Goal: Feedback & Contribution: Contribute content

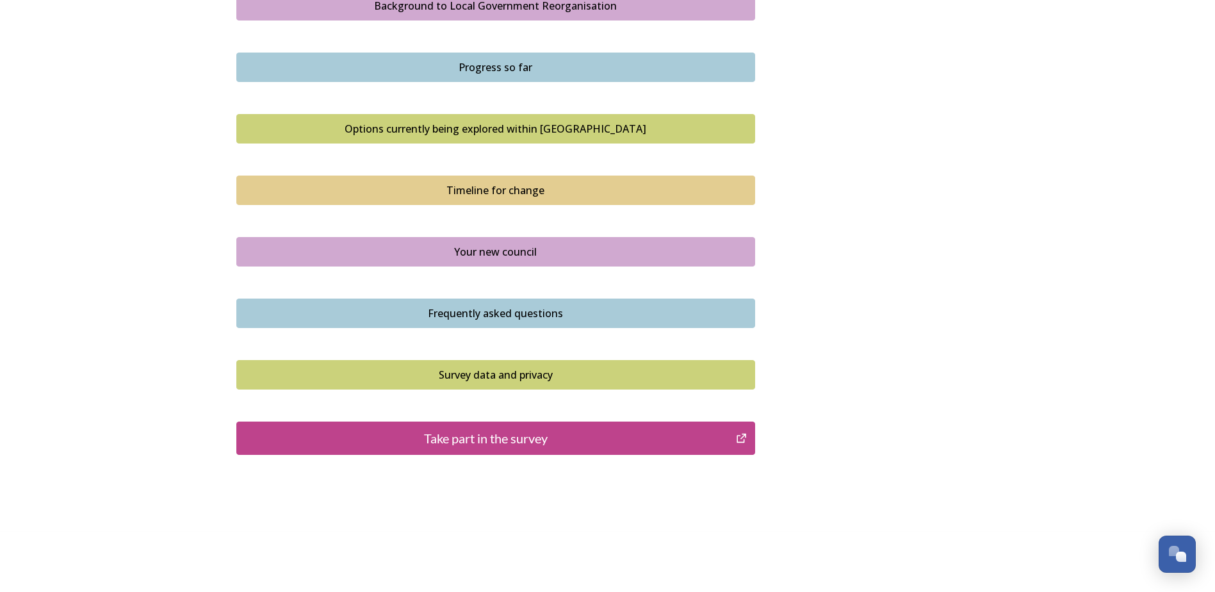
scroll to position [787, 0]
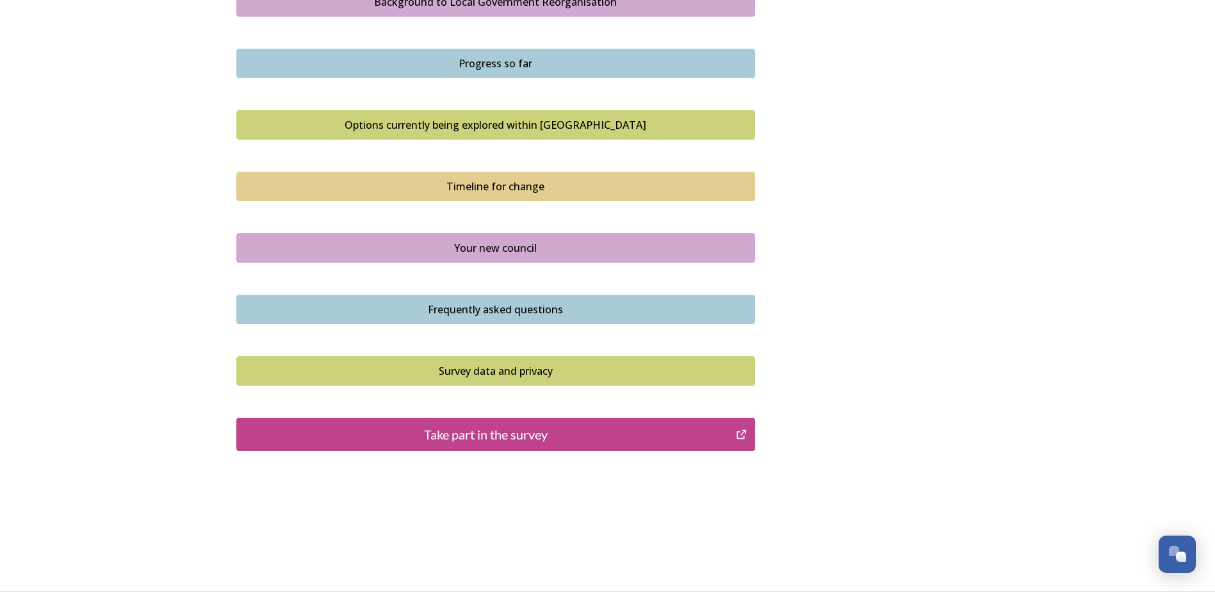
click at [511, 437] on div "Take part in the survey" at bounding box center [486, 434] width 486 height 19
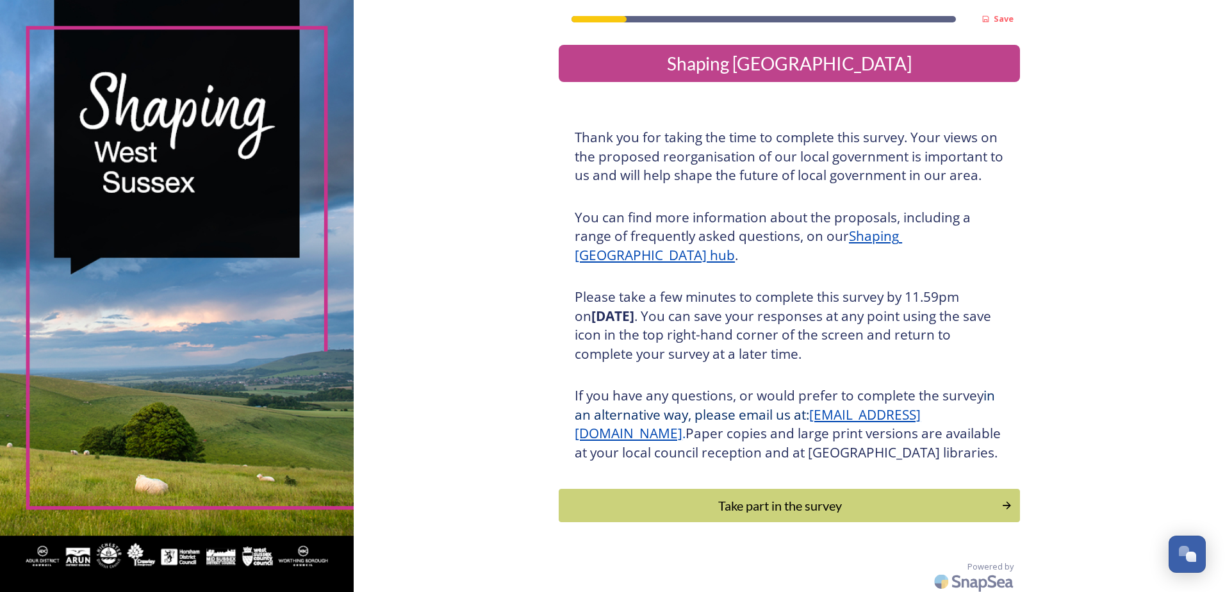
scroll to position [24, 0]
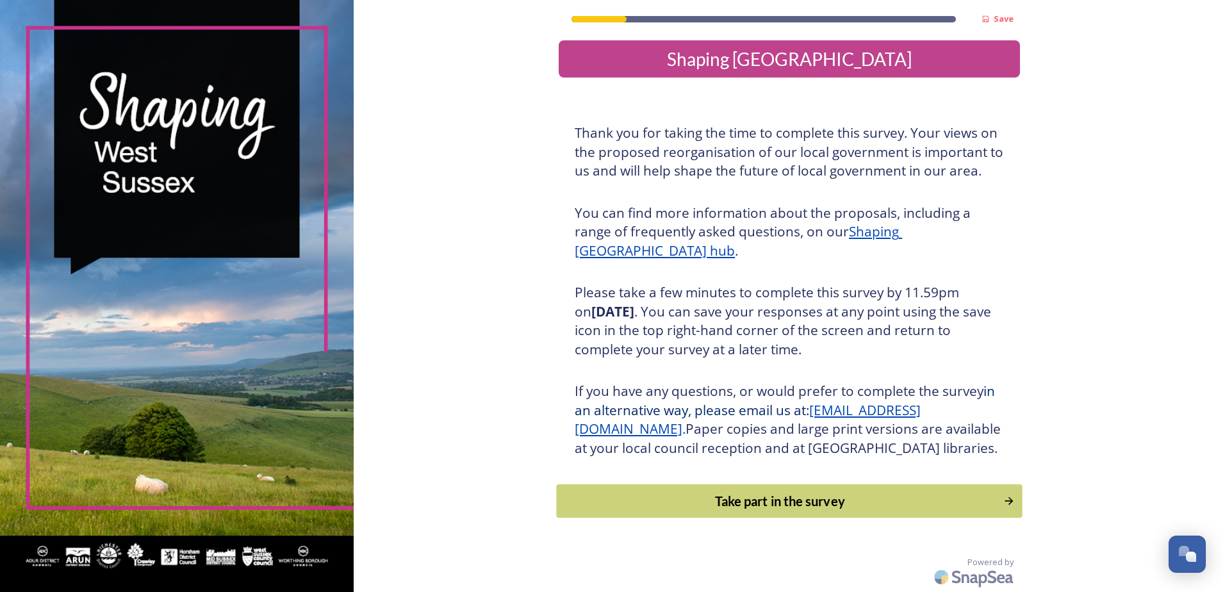
click at [774, 498] on div "Take part in the survey" at bounding box center [780, 500] width 433 height 19
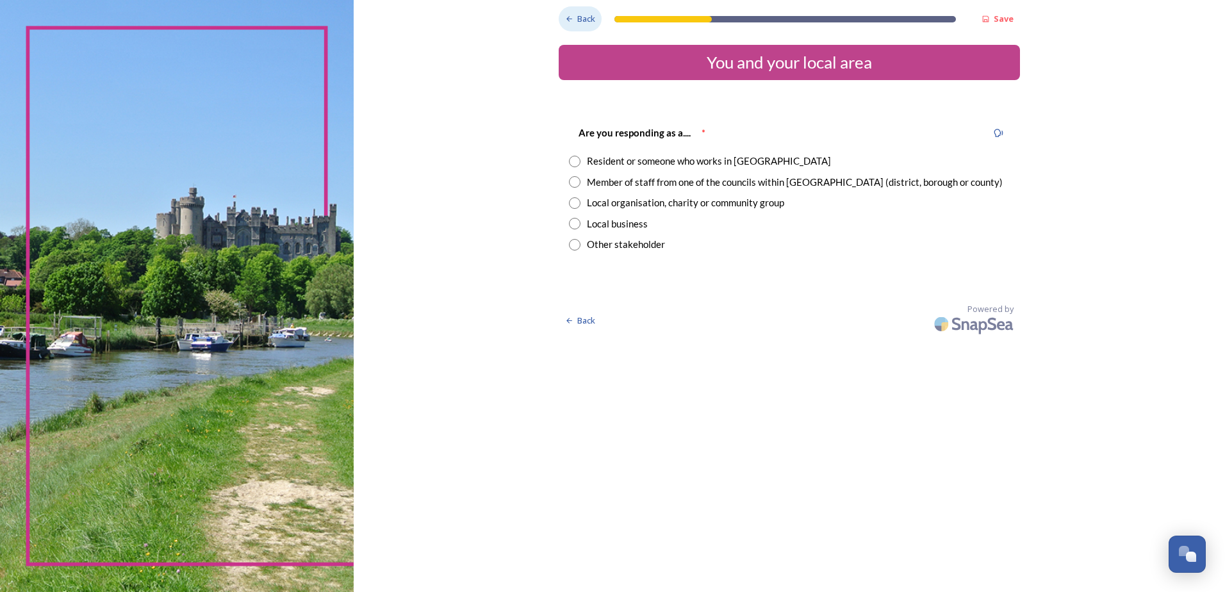
click at [578, 19] on span "Back" at bounding box center [586, 19] width 18 height 12
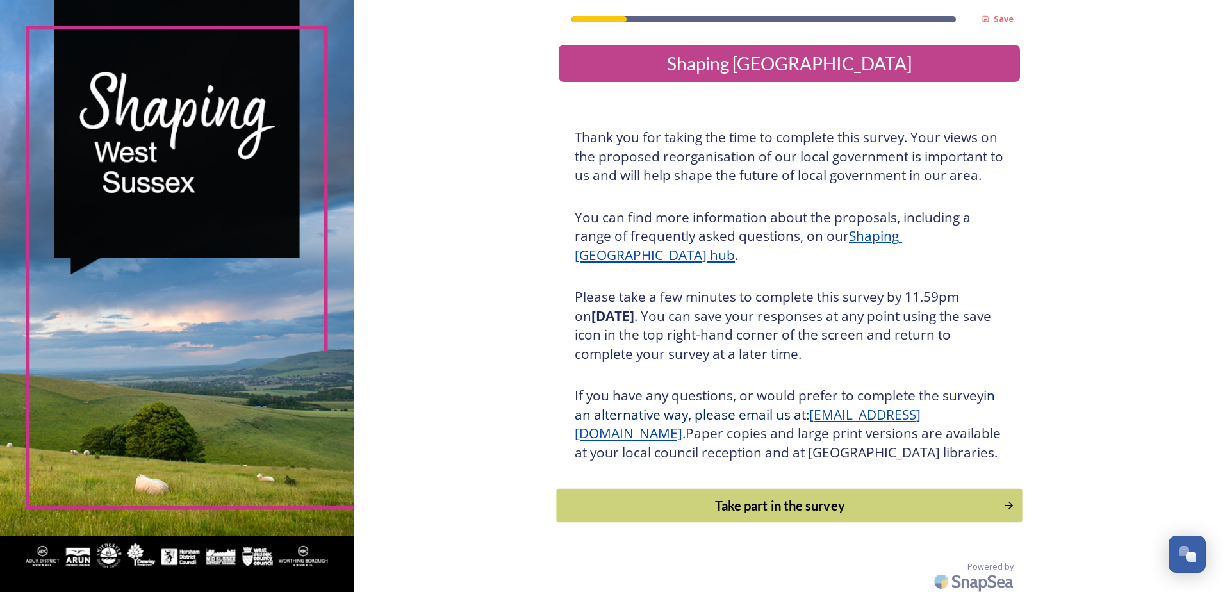
click at [774, 515] on div "Take part in the survey" at bounding box center [780, 505] width 433 height 19
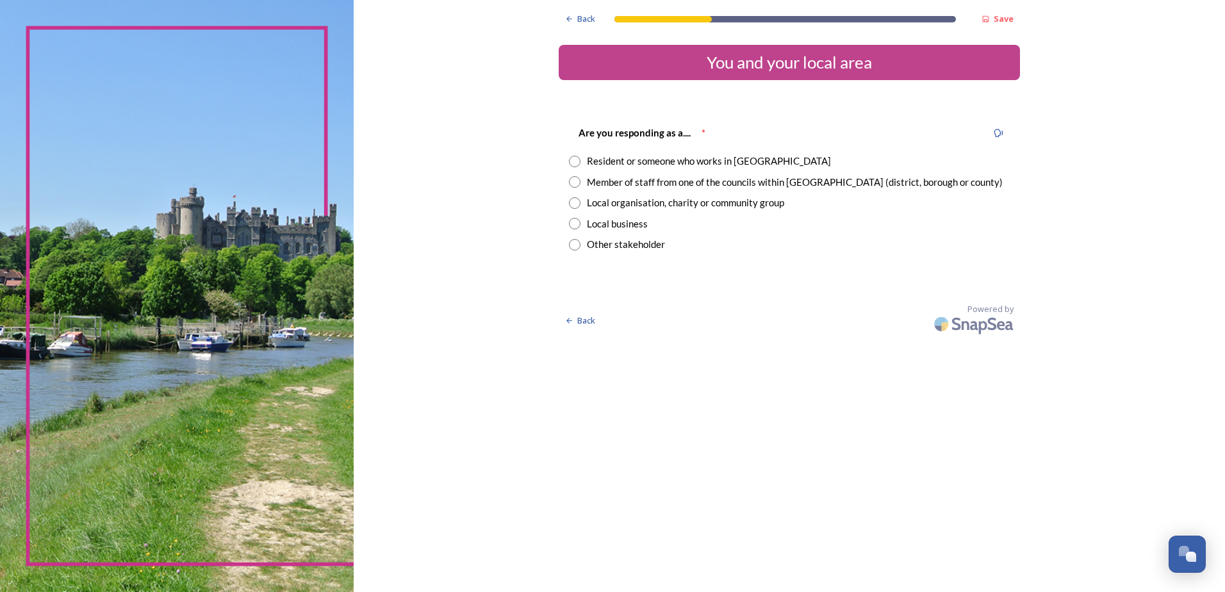
click at [573, 180] on input "radio" at bounding box center [575, 182] width 12 height 12
radio input "true"
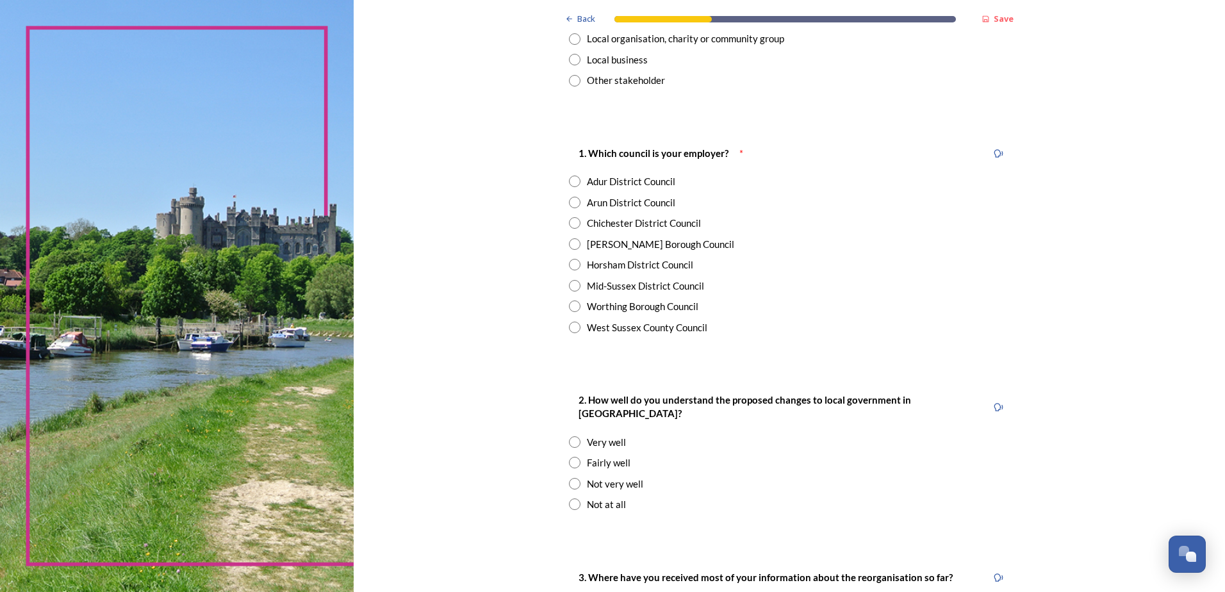
scroll to position [192, 0]
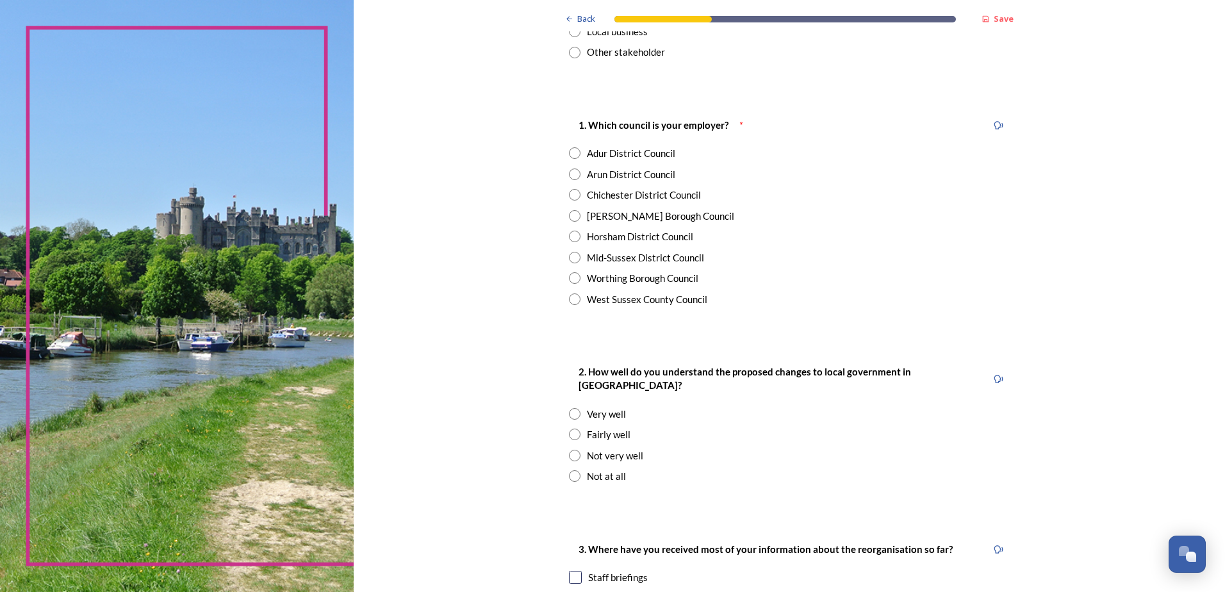
click at [571, 173] on input "radio" at bounding box center [575, 174] width 12 height 12
radio input "true"
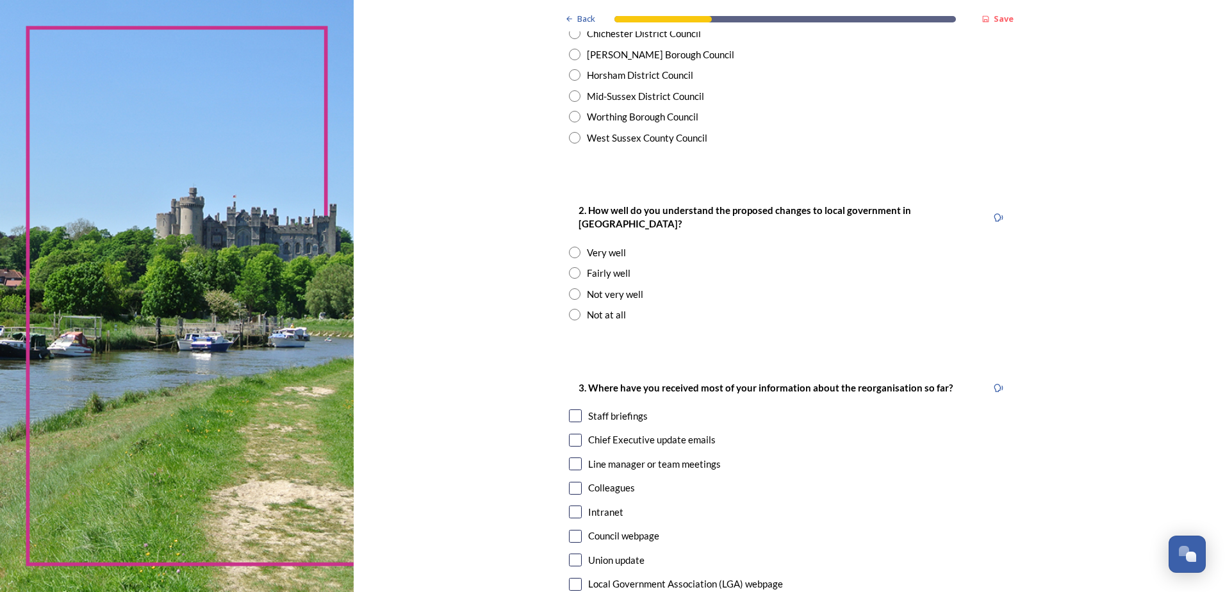
scroll to position [384, 0]
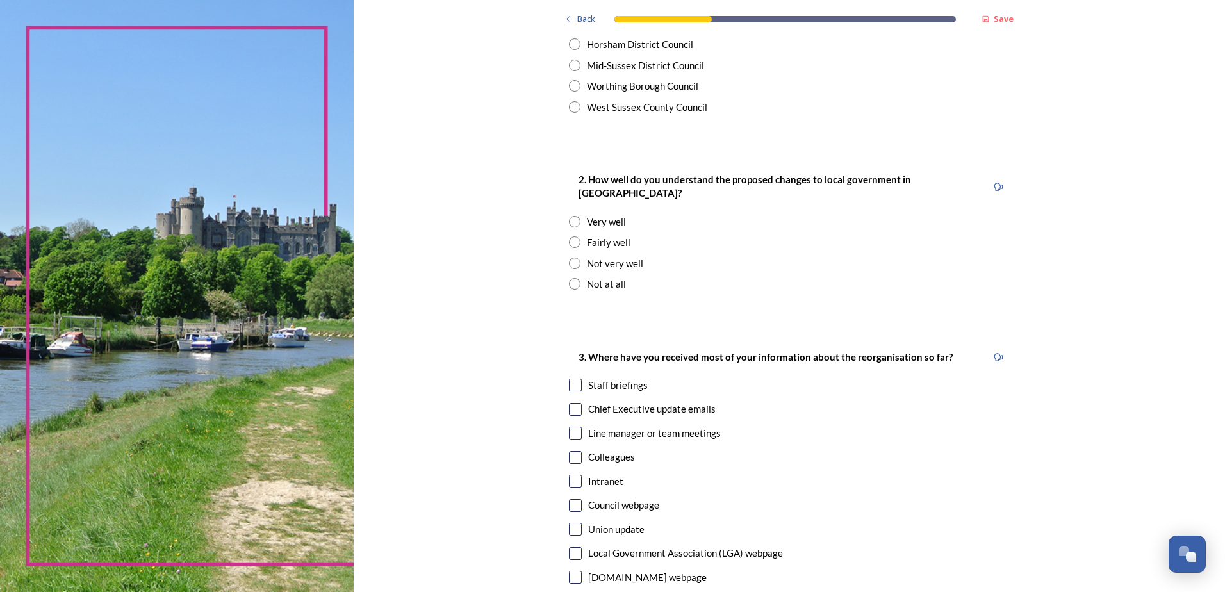
click at [570, 236] on input "radio" at bounding box center [575, 242] width 12 height 12
radio input "true"
click at [569, 257] on input "radio" at bounding box center [575, 263] width 12 height 12
radio input "true"
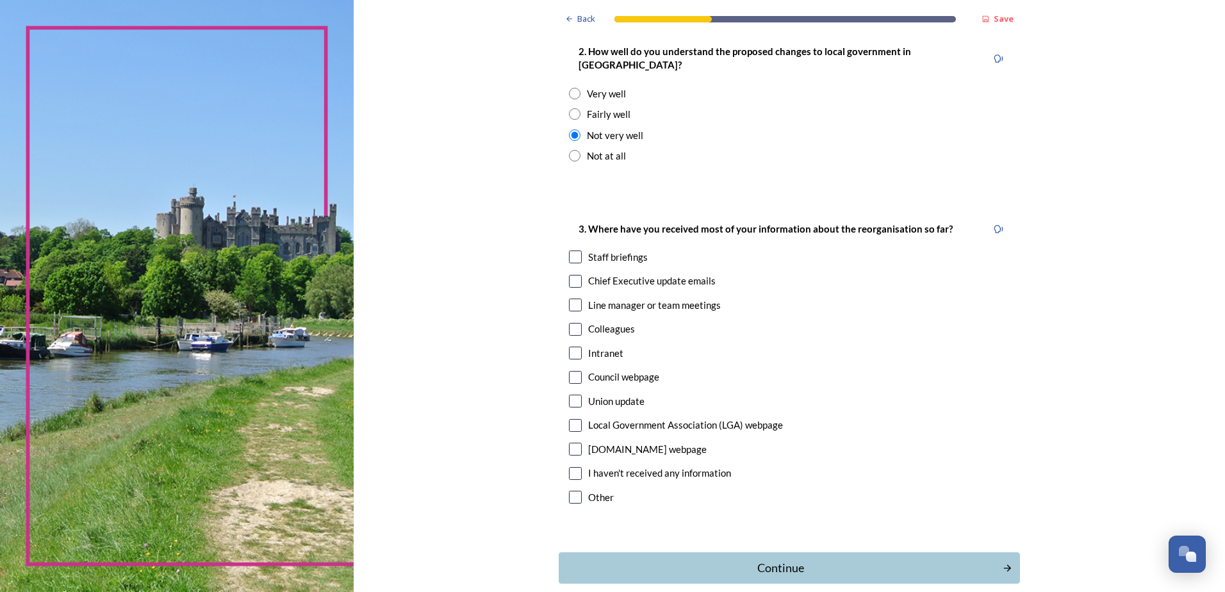
scroll to position [565, 0]
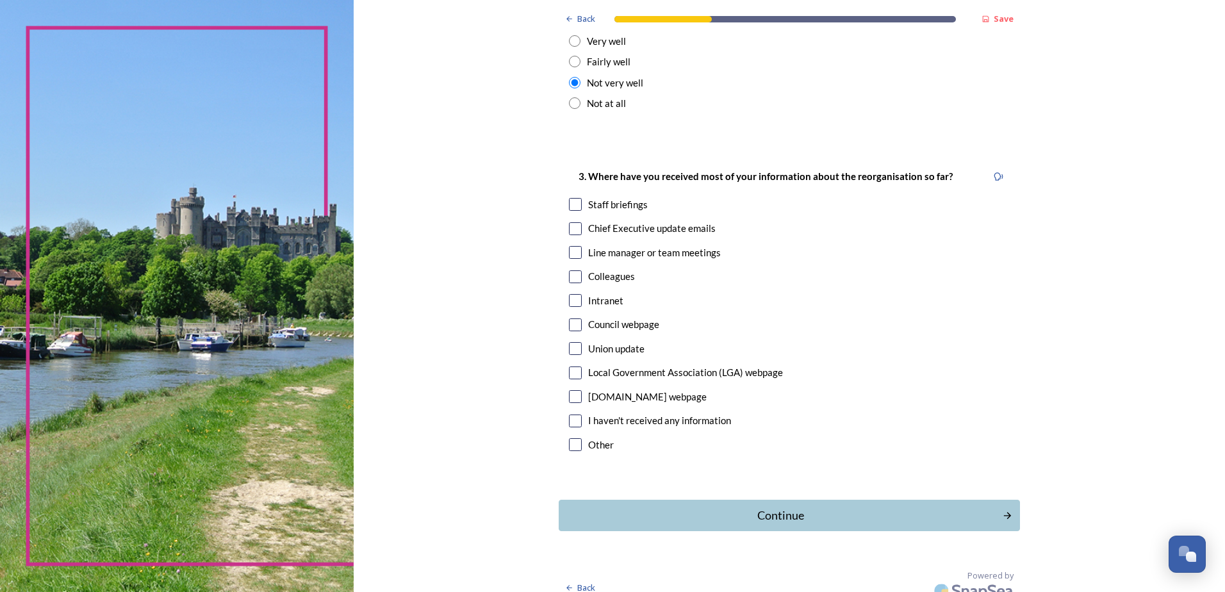
click at [573, 198] on input "checkbox" at bounding box center [575, 204] width 13 height 13
checkbox input "true"
click at [569, 294] on input "checkbox" at bounding box center [575, 300] width 13 height 13
checkbox input "true"
click at [885, 507] on div "Continue" at bounding box center [781, 515] width 434 height 17
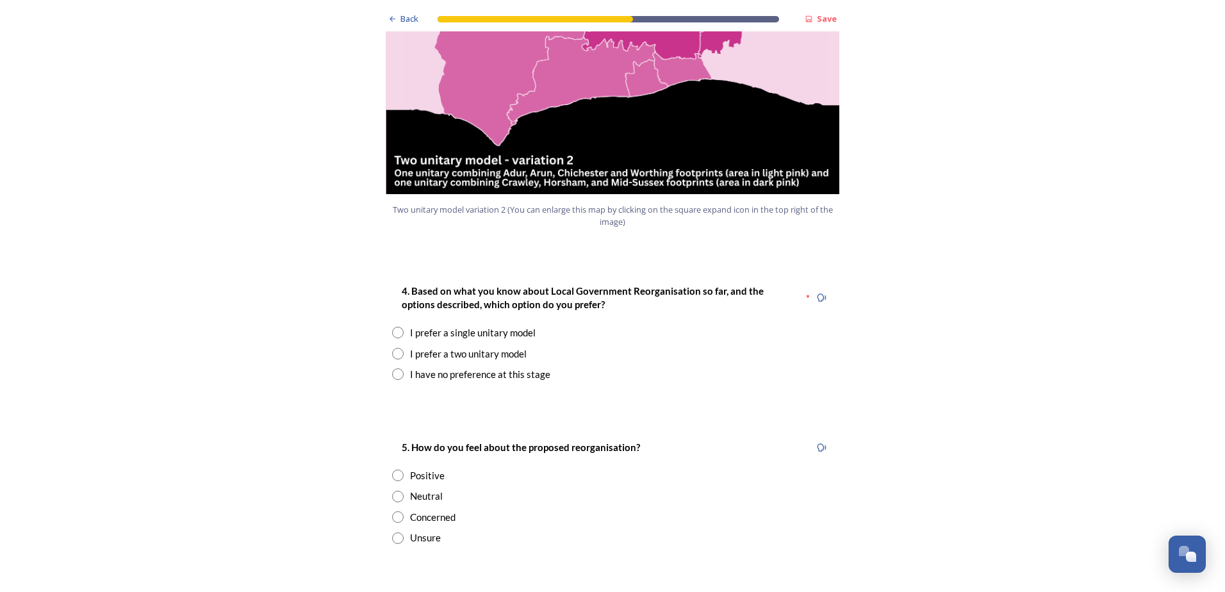
scroll to position [1537, 0]
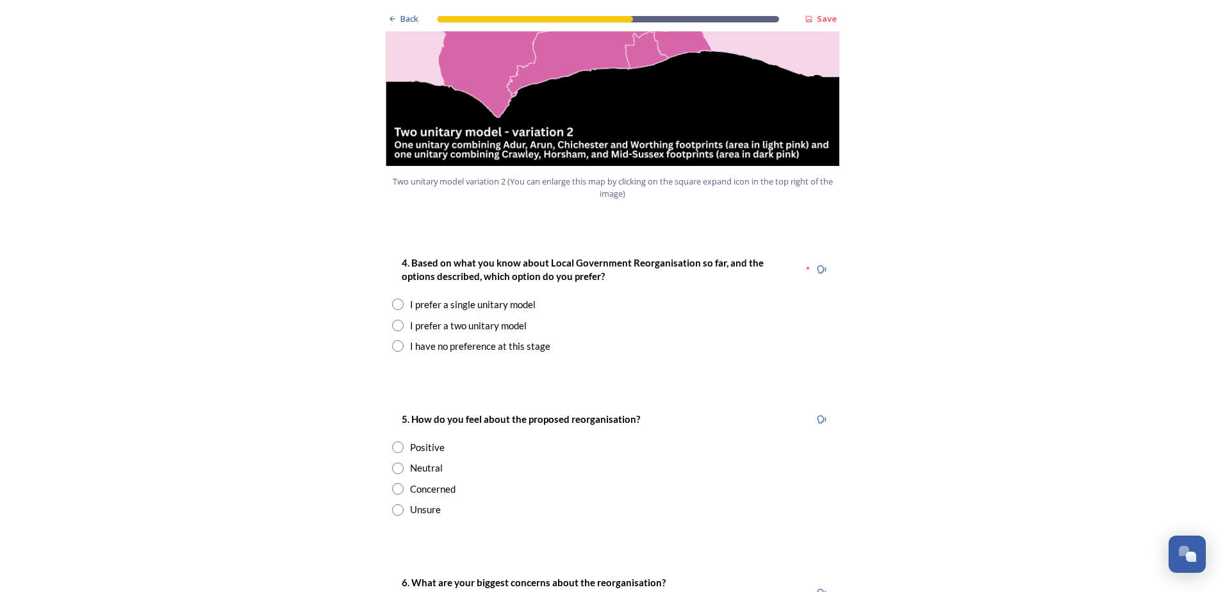
click at [392, 298] on input "radio" at bounding box center [398, 304] width 12 height 12
radio input "true"
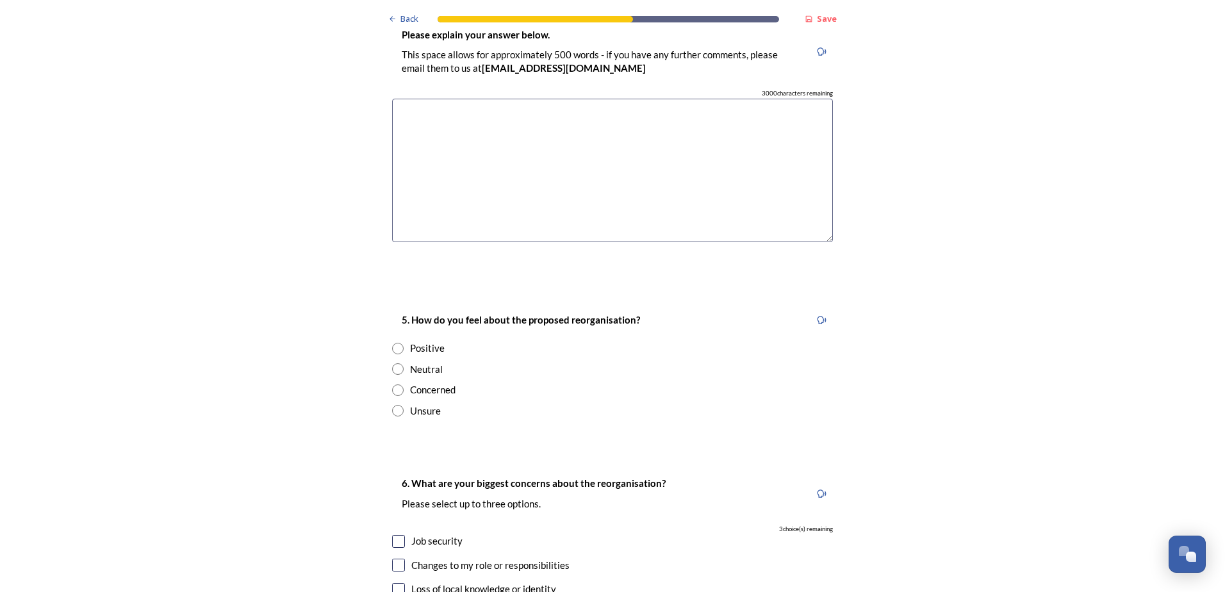
scroll to position [1986, 0]
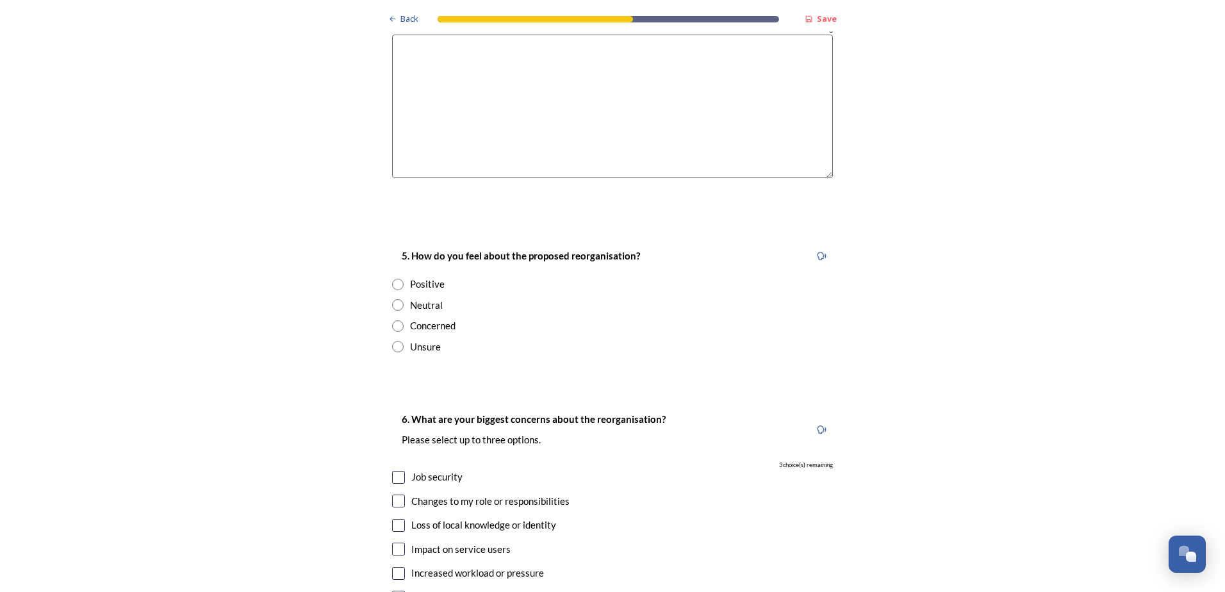
click at [393, 341] on input "radio" at bounding box center [398, 347] width 12 height 12
radio input "true"
click at [395, 320] on input "radio" at bounding box center [398, 326] width 12 height 12
radio input "true"
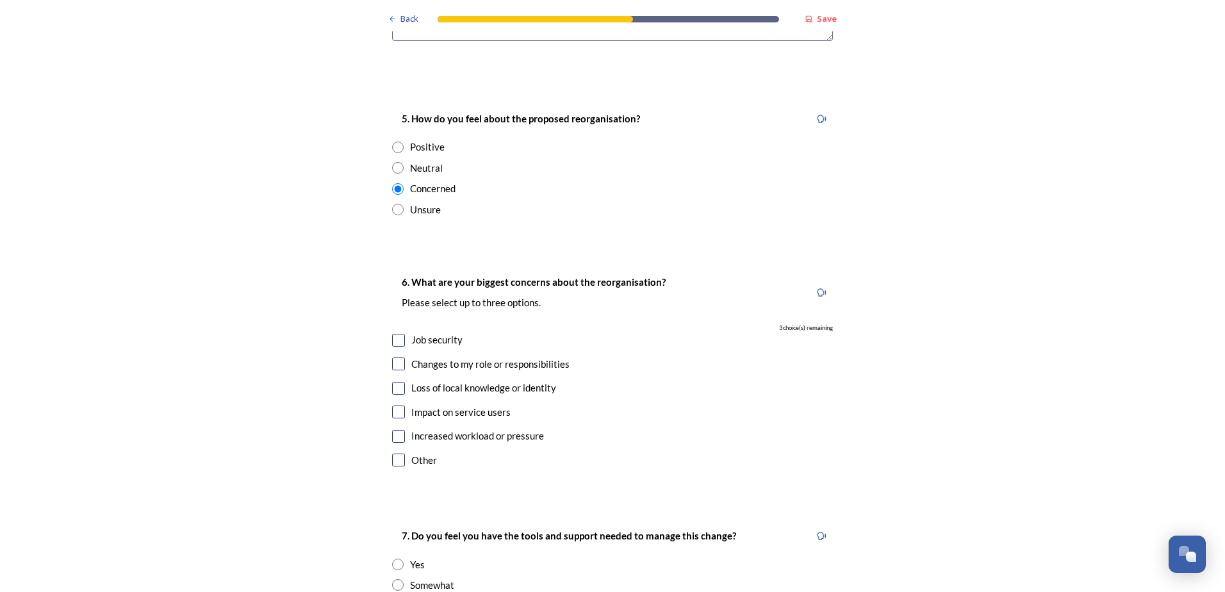
scroll to position [2178, 0]
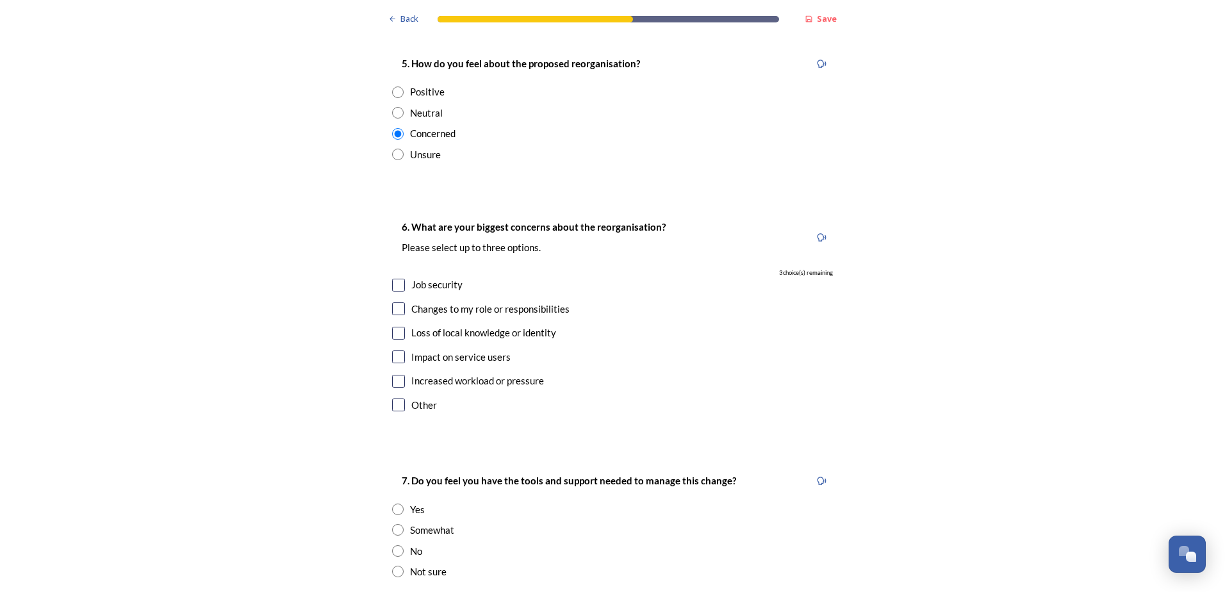
click at [395, 279] on input "checkbox" at bounding box center [398, 285] width 13 height 13
checkbox input "true"
click at [395, 302] on input "checkbox" at bounding box center [398, 308] width 13 height 13
checkbox input "true"
click at [395, 327] on input "checkbox" at bounding box center [398, 333] width 13 height 13
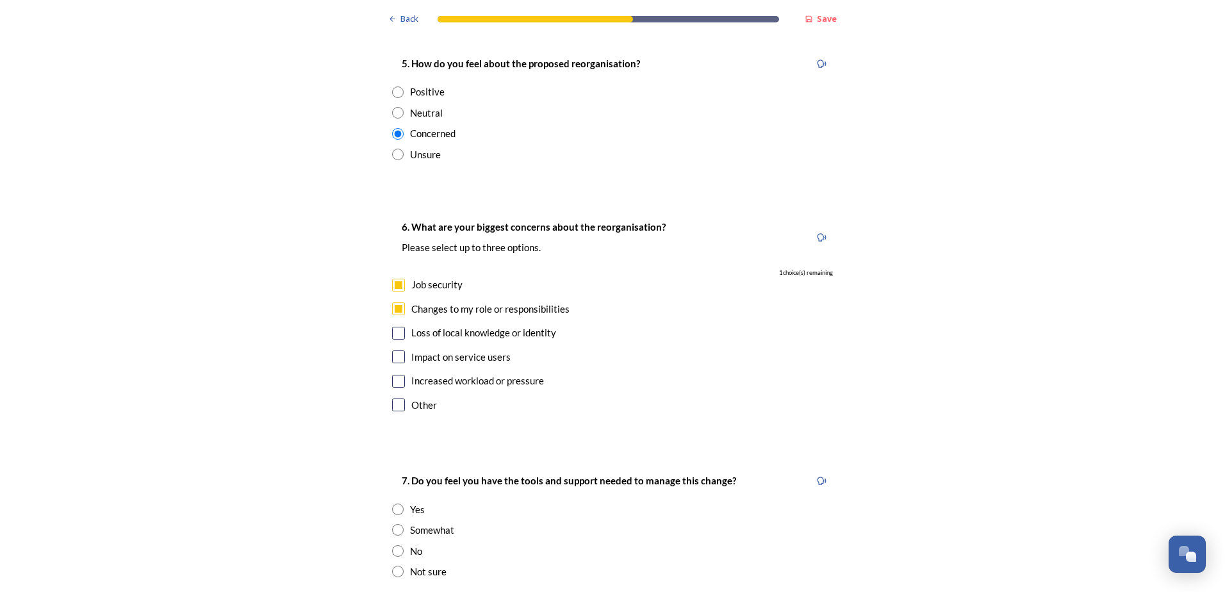
checkbox input "true"
click at [393, 350] on input "checkbox" at bounding box center [398, 356] width 13 height 13
checkbox input "false"
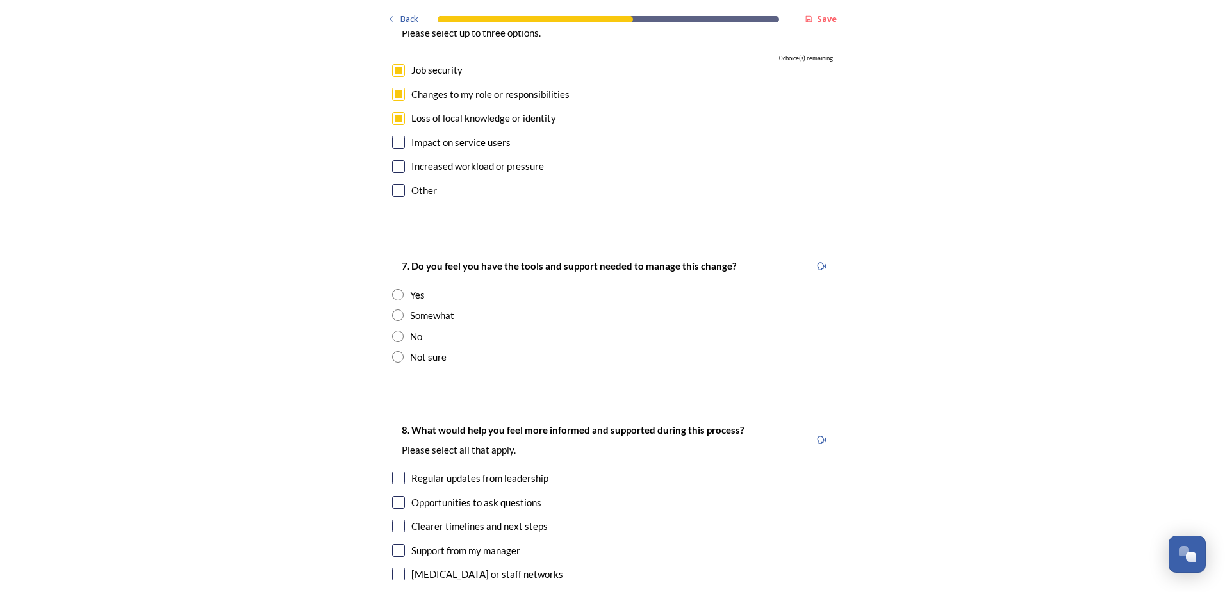
scroll to position [2434, 0]
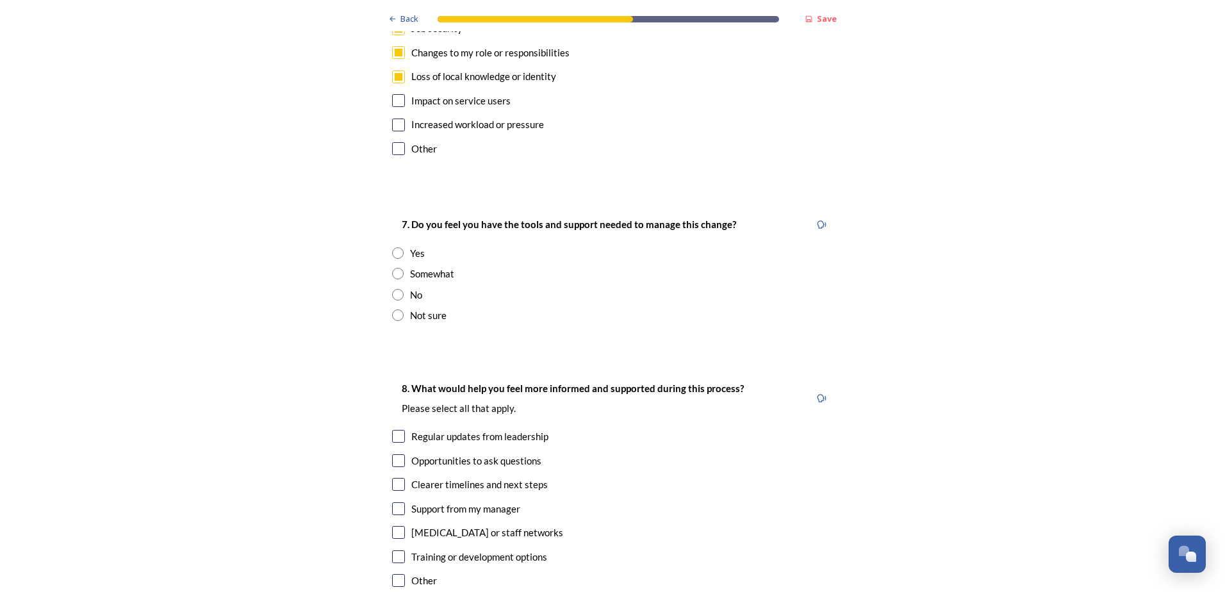
click at [392, 289] on input "radio" at bounding box center [398, 295] width 12 height 12
radio input "true"
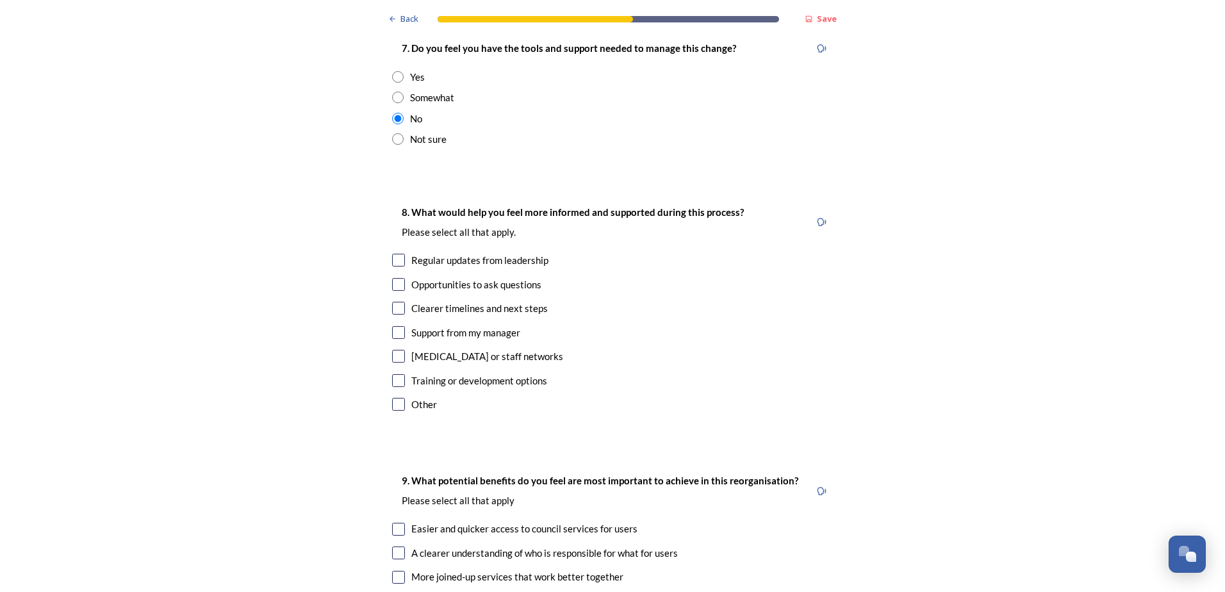
scroll to position [2626, 0]
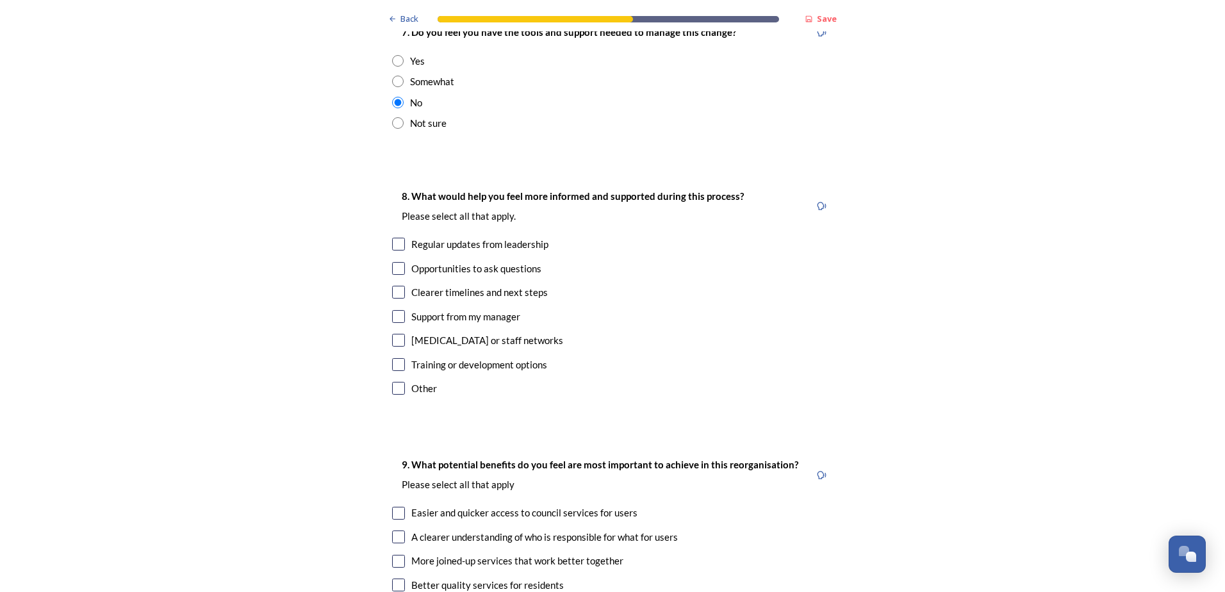
drag, startPoint x: 395, startPoint y: 206, endPoint x: 395, endPoint y: 222, distance: 15.4
click at [395, 238] on input "checkbox" at bounding box center [398, 244] width 13 height 13
checkbox input "true"
click at [395, 262] on input "checkbox" at bounding box center [398, 268] width 13 height 13
checkbox input "true"
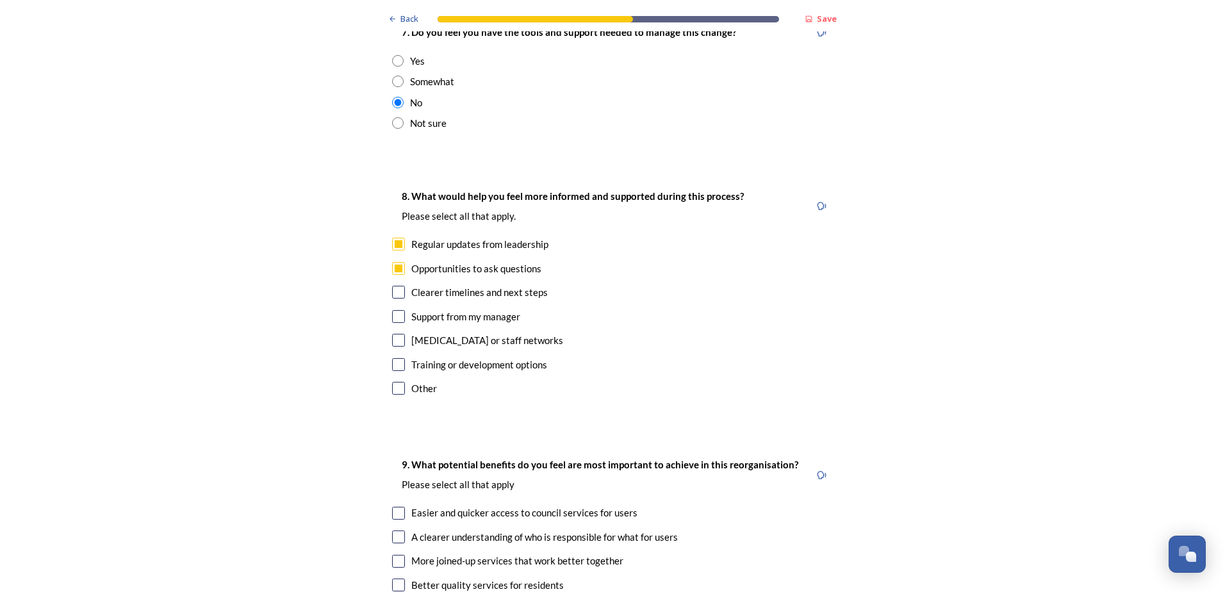
click at [395, 286] on input "checkbox" at bounding box center [398, 292] width 13 height 13
checkbox input "true"
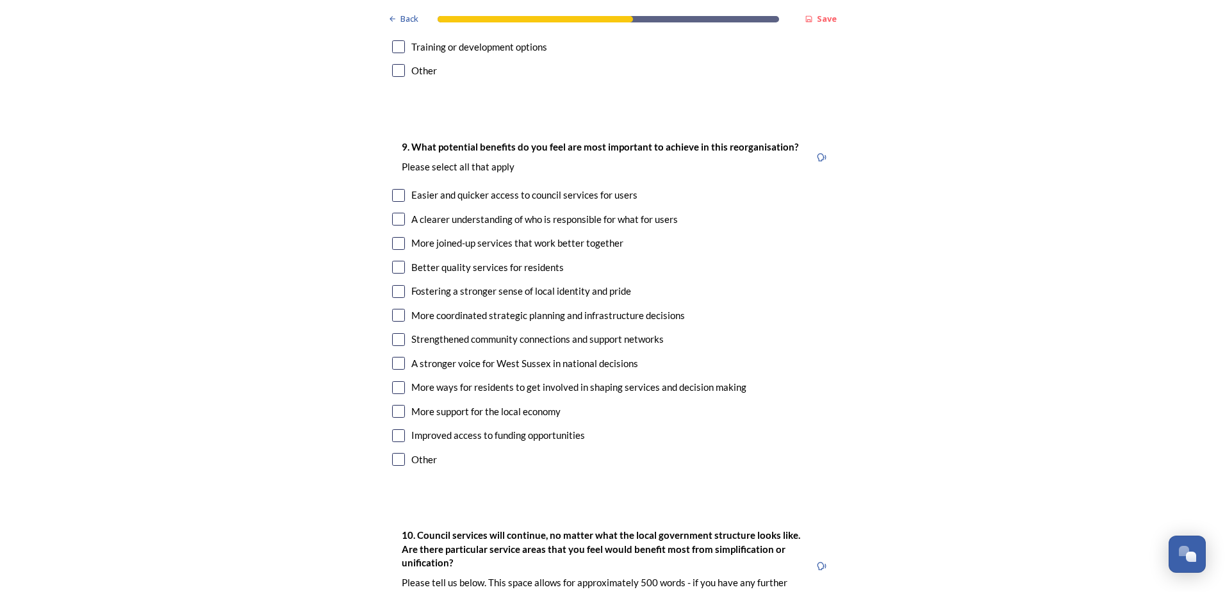
scroll to position [2946, 0]
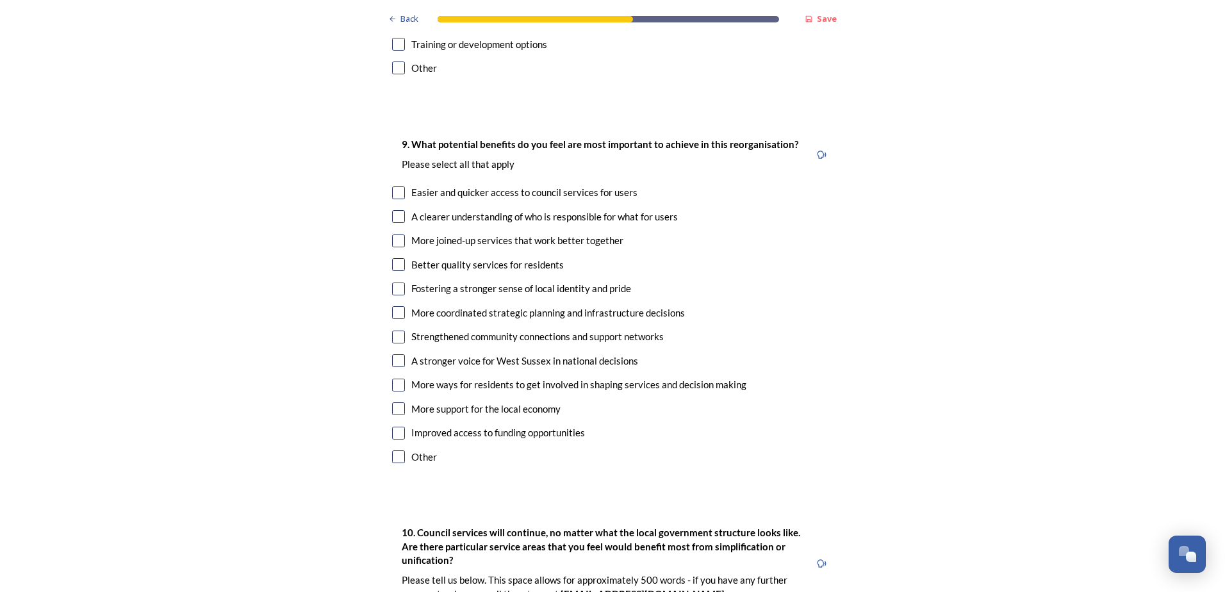
click at [394, 186] on input "checkbox" at bounding box center [398, 192] width 13 height 13
checkbox input "true"
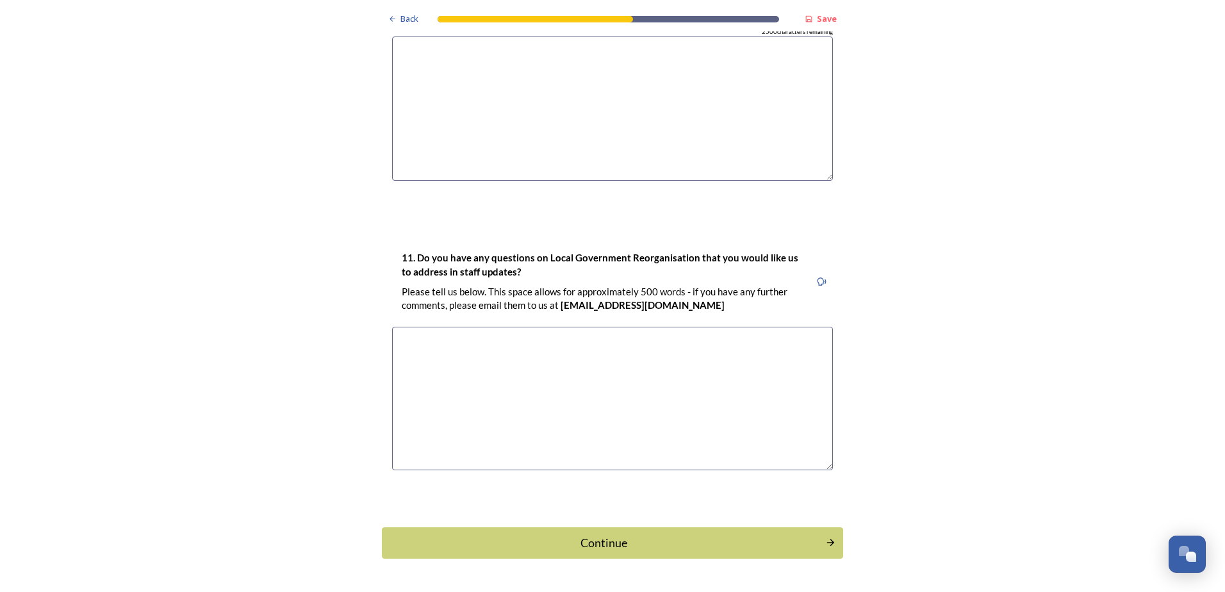
scroll to position [3537, 0]
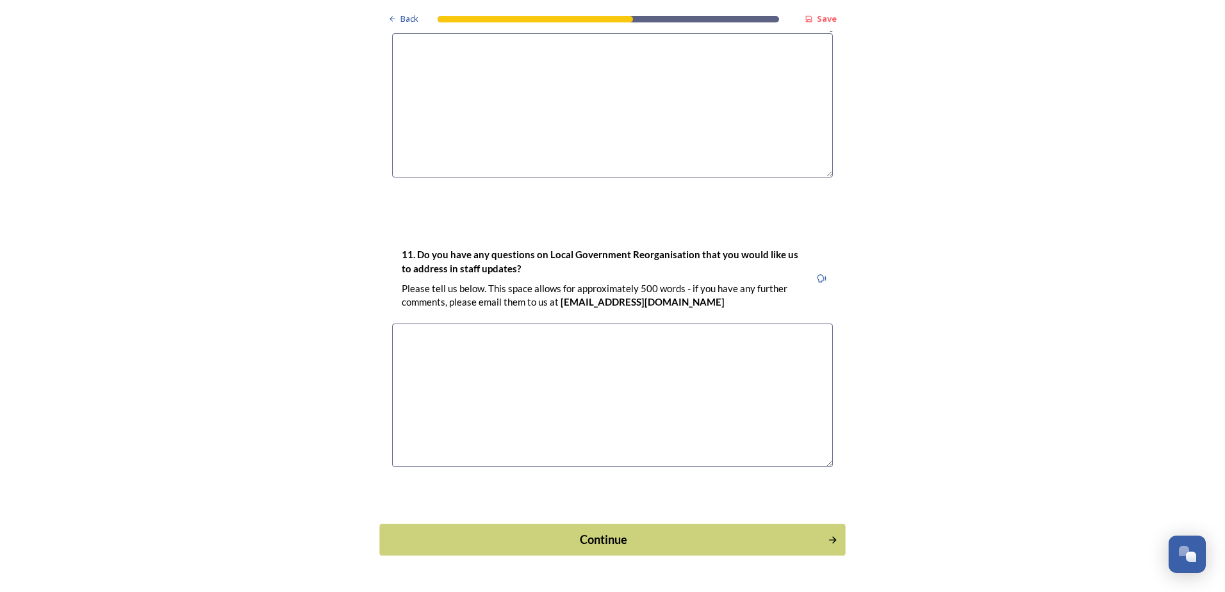
click at [728, 531] on div "Continue" at bounding box center [604, 539] width 434 height 17
